Goal: Use online tool/utility: Utilize a website feature to perform a specific function

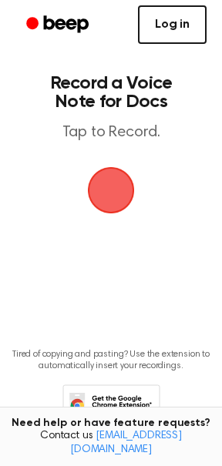
click at [164, 31] on link "Log in" at bounding box center [172, 24] width 68 height 38
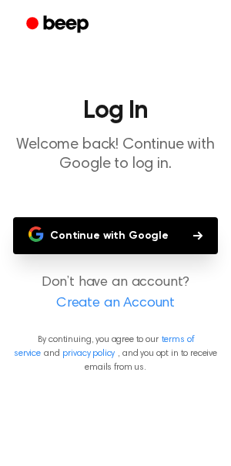
click at [110, 251] on button "Continue with Google" at bounding box center [115, 235] width 205 height 37
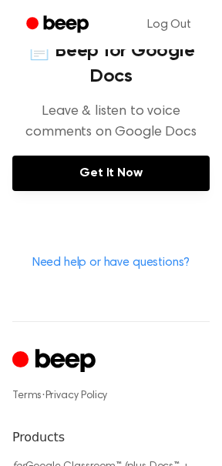
scroll to position [726, 0]
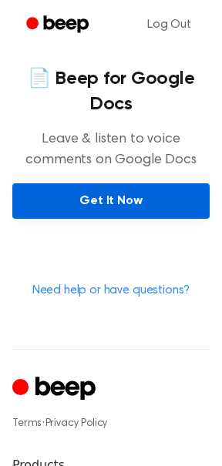
click at [135, 212] on link "Get It Now" at bounding box center [110, 200] width 197 height 35
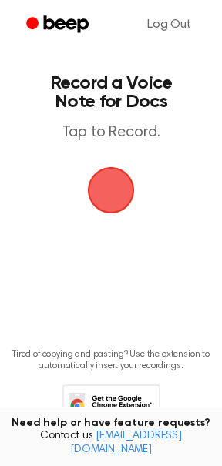
click at [126, 205] on span "button" at bounding box center [110, 190] width 43 height 43
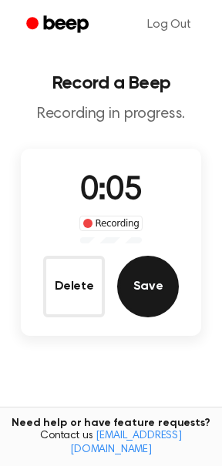
click at [150, 293] on button "Save" at bounding box center [148, 286] width 62 height 62
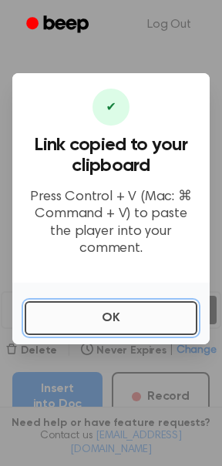
click at [75, 309] on button "OK" at bounding box center [111, 318] width 172 height 34
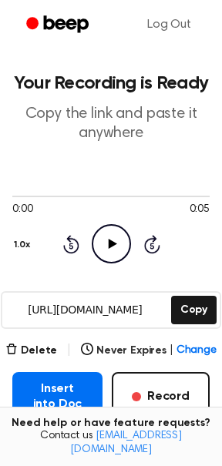
click at [107, 238] on icon "Play Audio" at bounding box center [111, 243] width 39 height 39
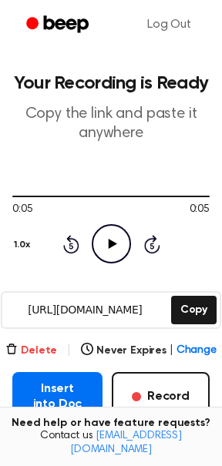
click at [32, 352] on button "Delete" at bounding box center [31, 350] width 52 height 16
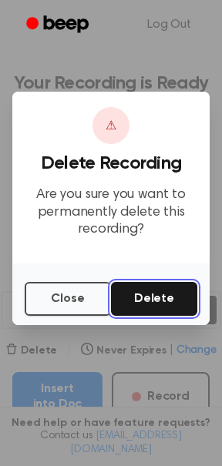
click at [179, 296] on button "Delete" at bounding box center [154, 299] width 86 height 34
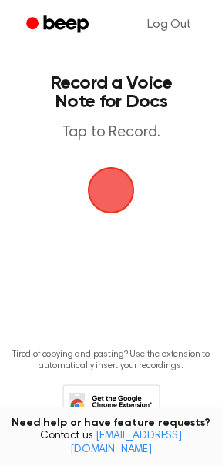
click at [125, 194] on span "button" at bounding box center [111, 190] width 47 height 47
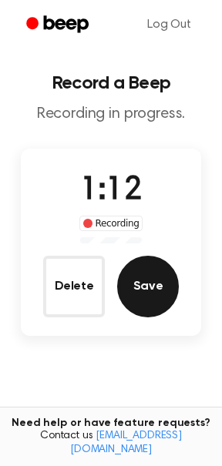
click at [161, 287] on button "Save" at bounding box center [148, 286] width 62 height 62
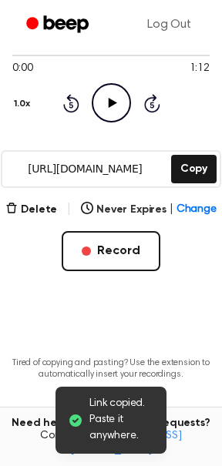
scroll to position [201, 0]
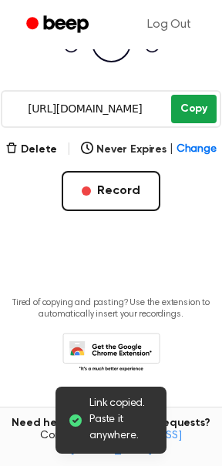
click at [196, 113] on button "Copy" at bounding box center [193, 109] width 45 height 28
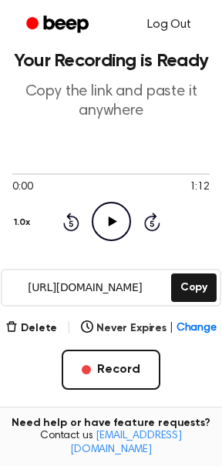
scroll to position [0, 0]
